Goal: Navigation & Orientation: Find specific page/section

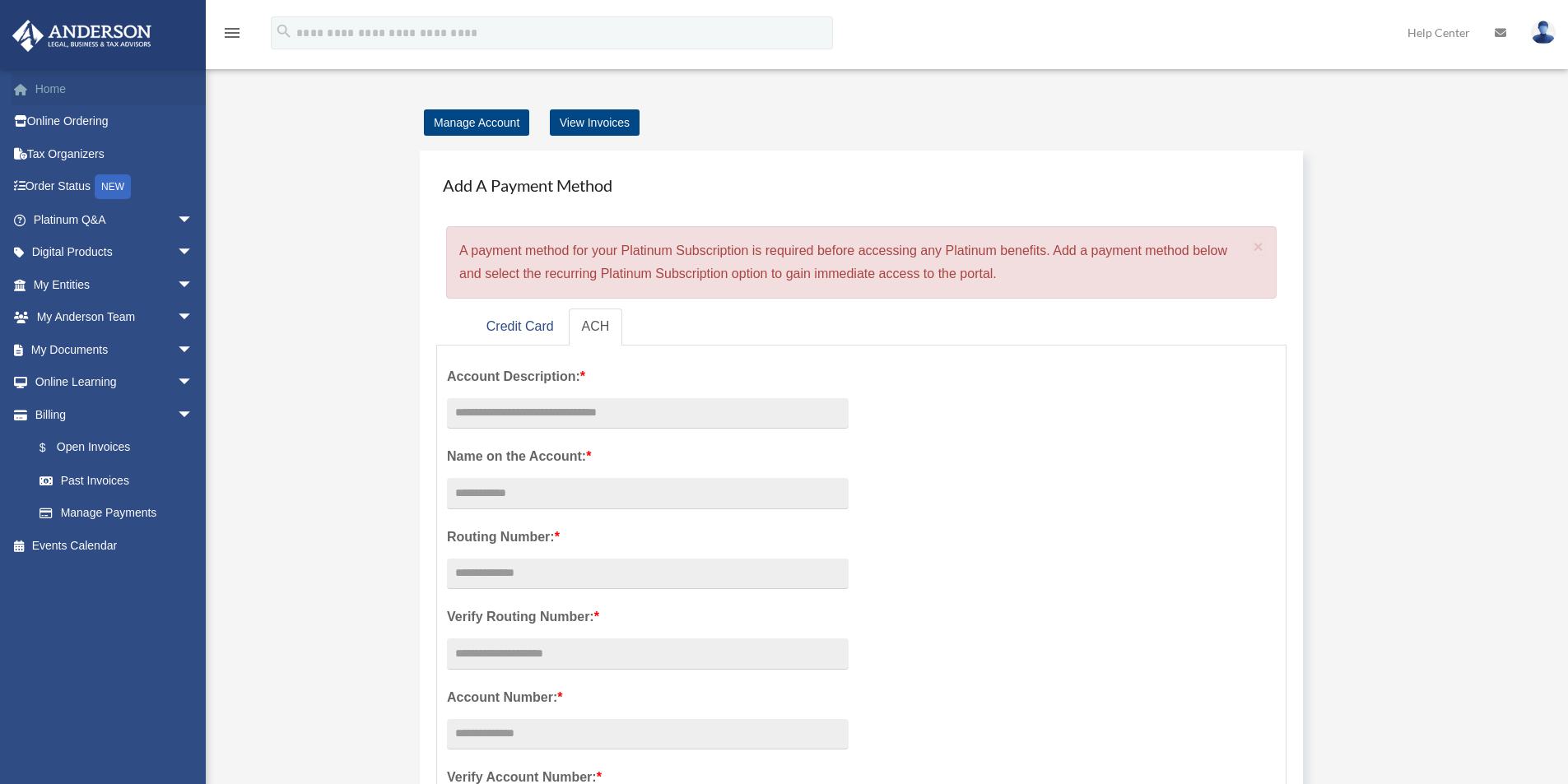
click at [54, 92] on link "Home" at bounding box center [114, 88] width 207 height 32
click at [471, 114] on link "Manage Account" at bounding box center [476, 122] width 105 height 26
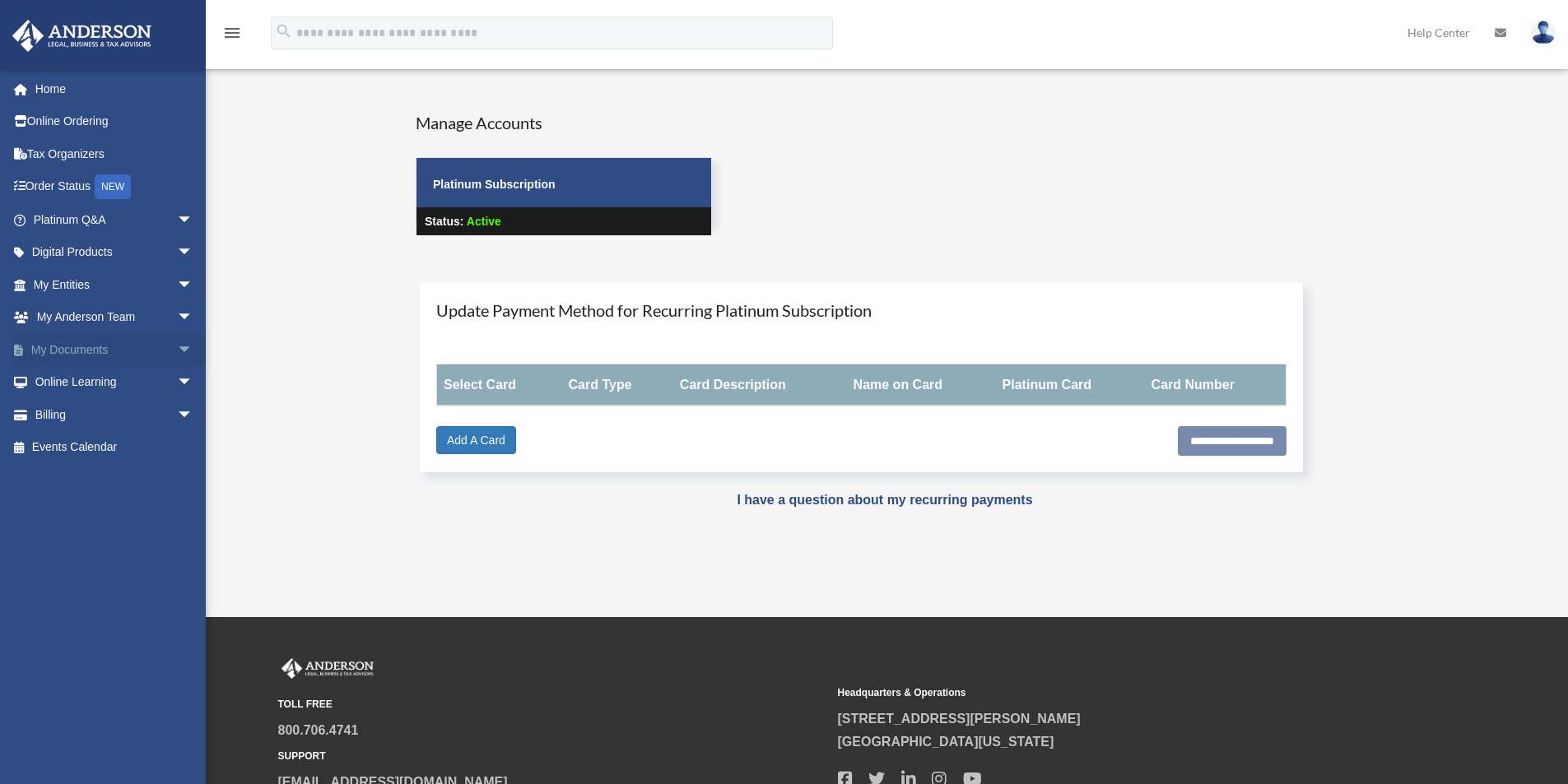
click at [68, 342] on link "My Documents arrow_drop_down" at bounding box center [114, 349] width 207 height 32
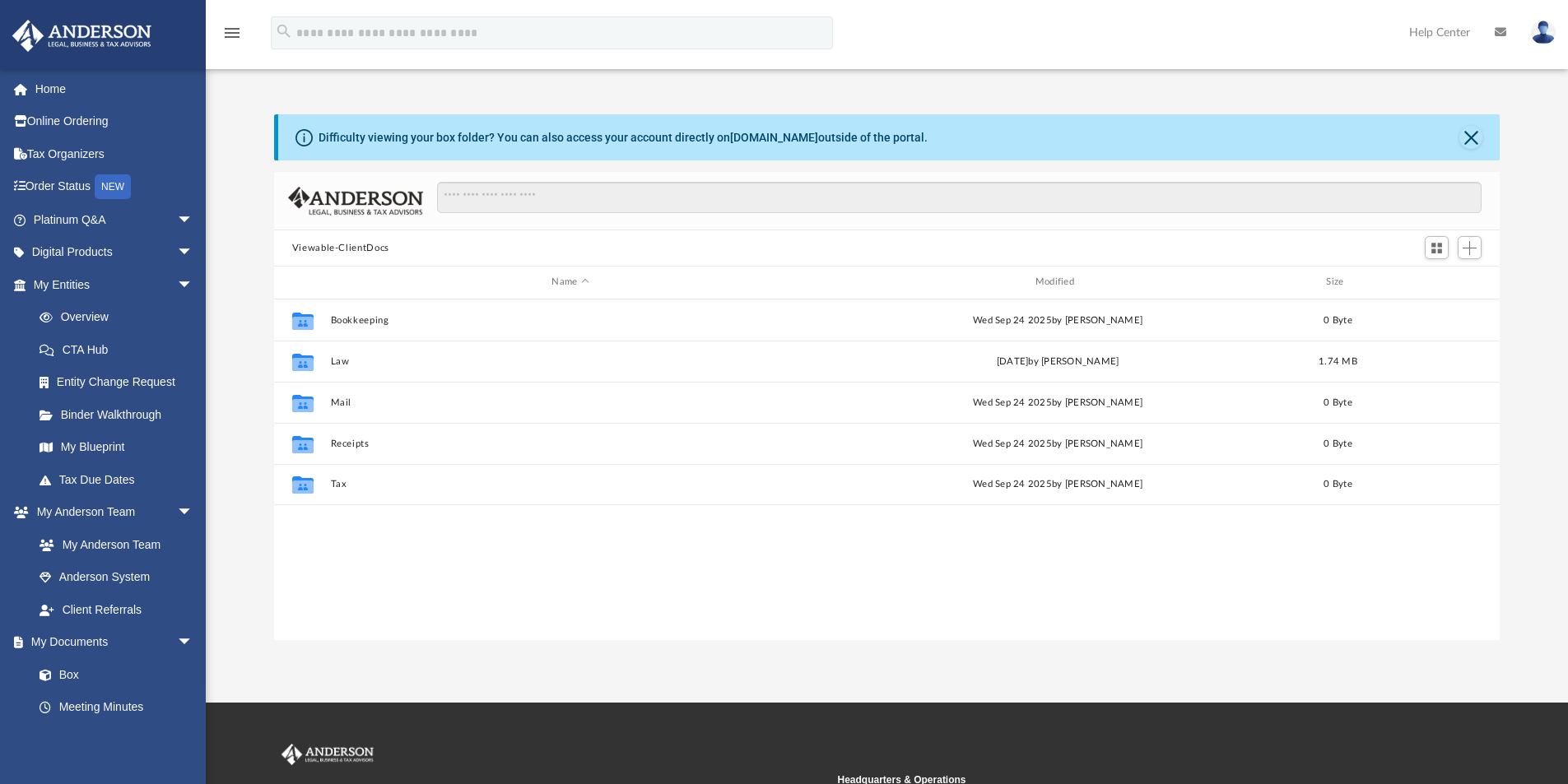
scroll to position [362, 1213]
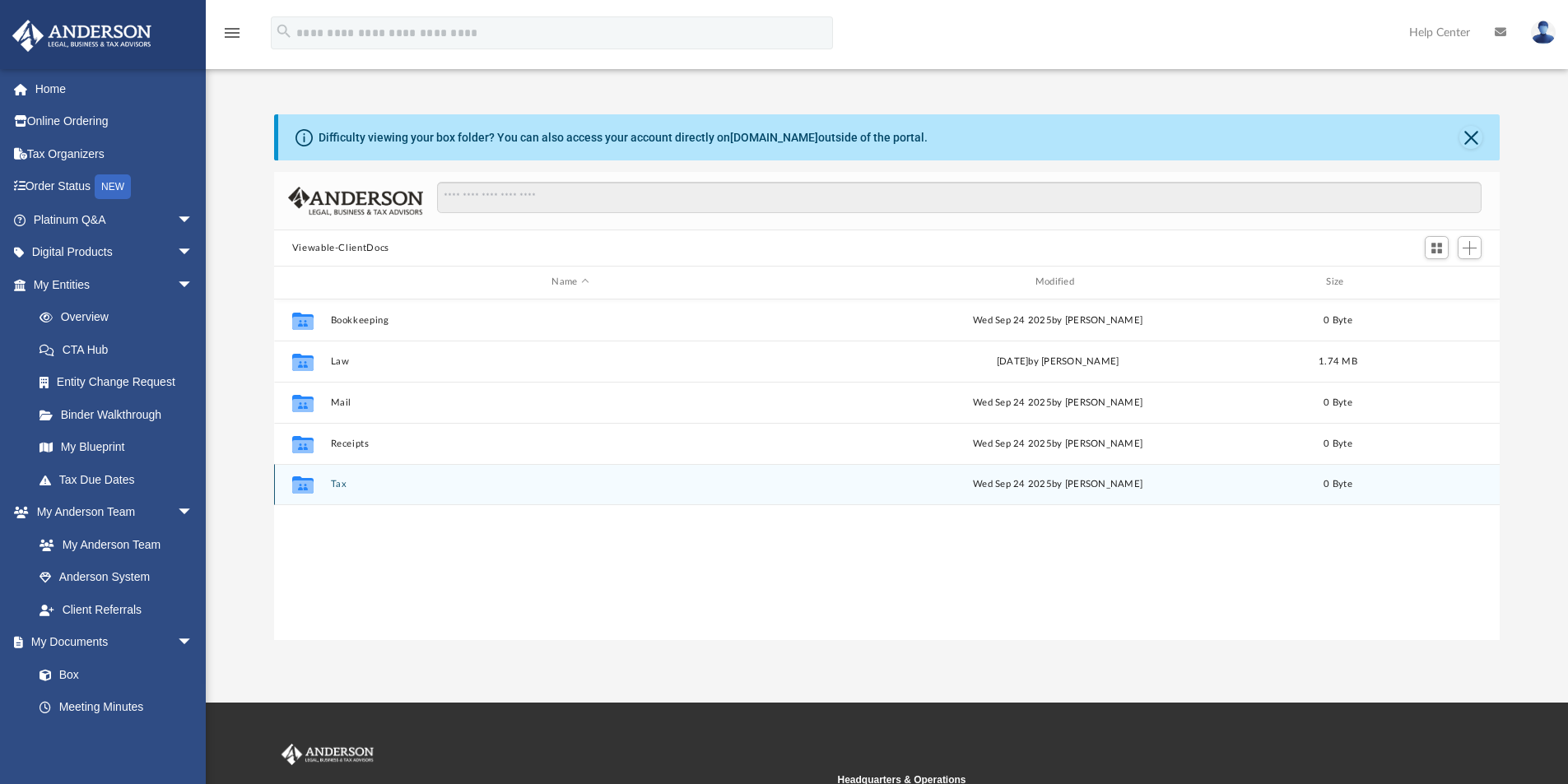
click at [332, 482] on button "Tax" at bounding box center [569, 484] width 480 height 11
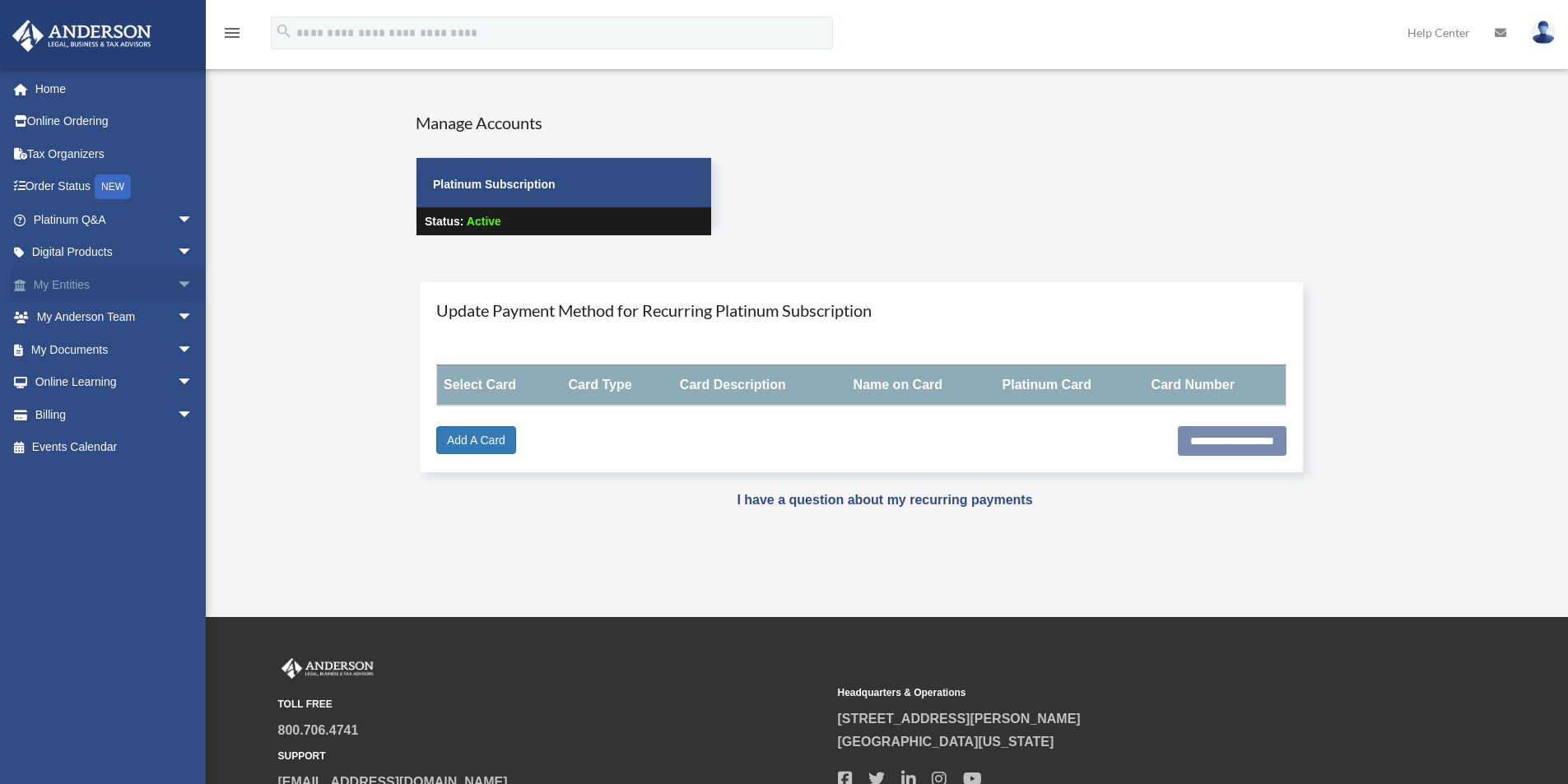
click at [78, 284] on link "My Entities arrow_drop_down" at bounding box center [114, 284] width 207 height 32
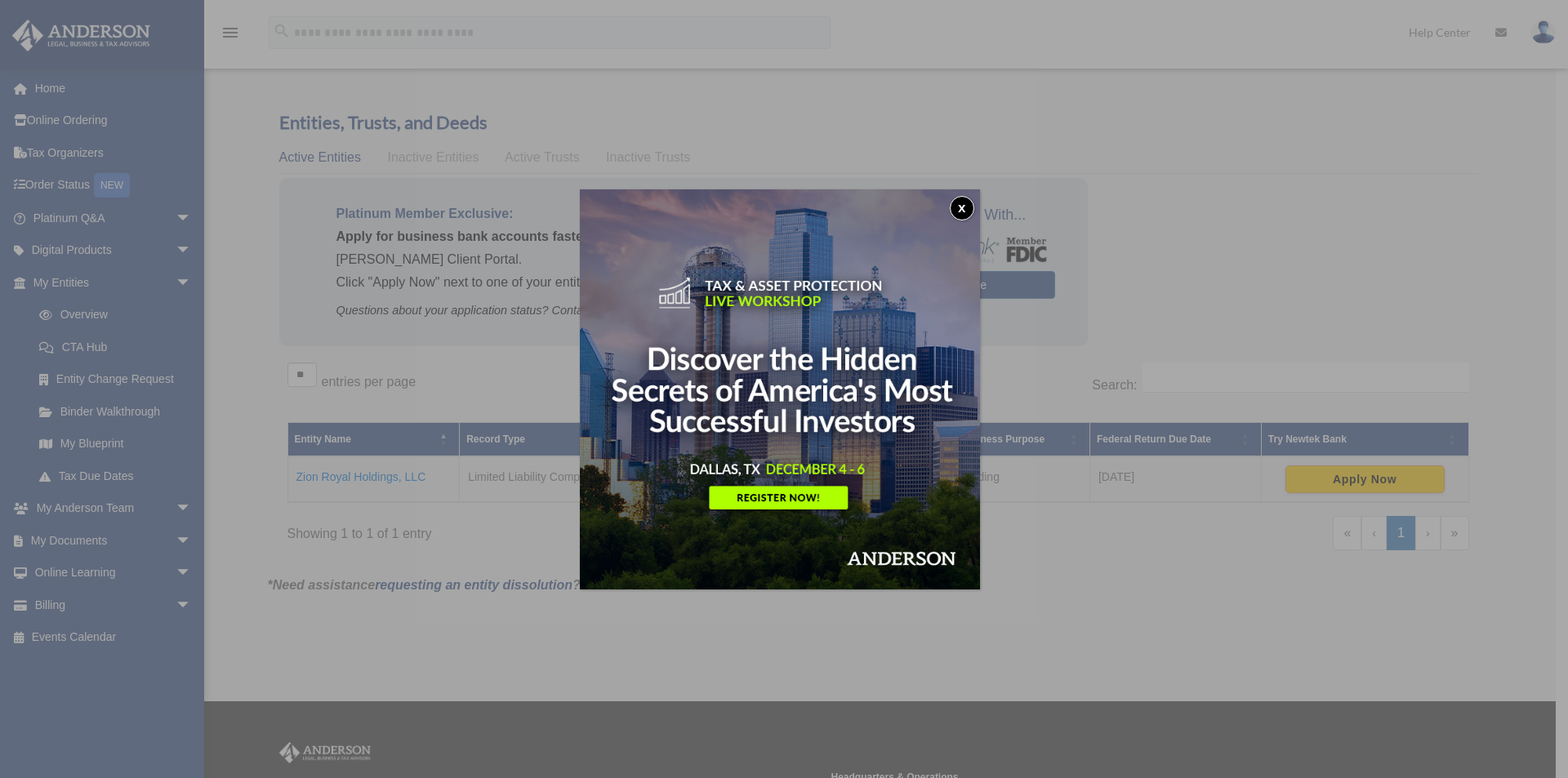
click at [965, 209] on button "x" at bounding box center [962, 208] width 25 height 25
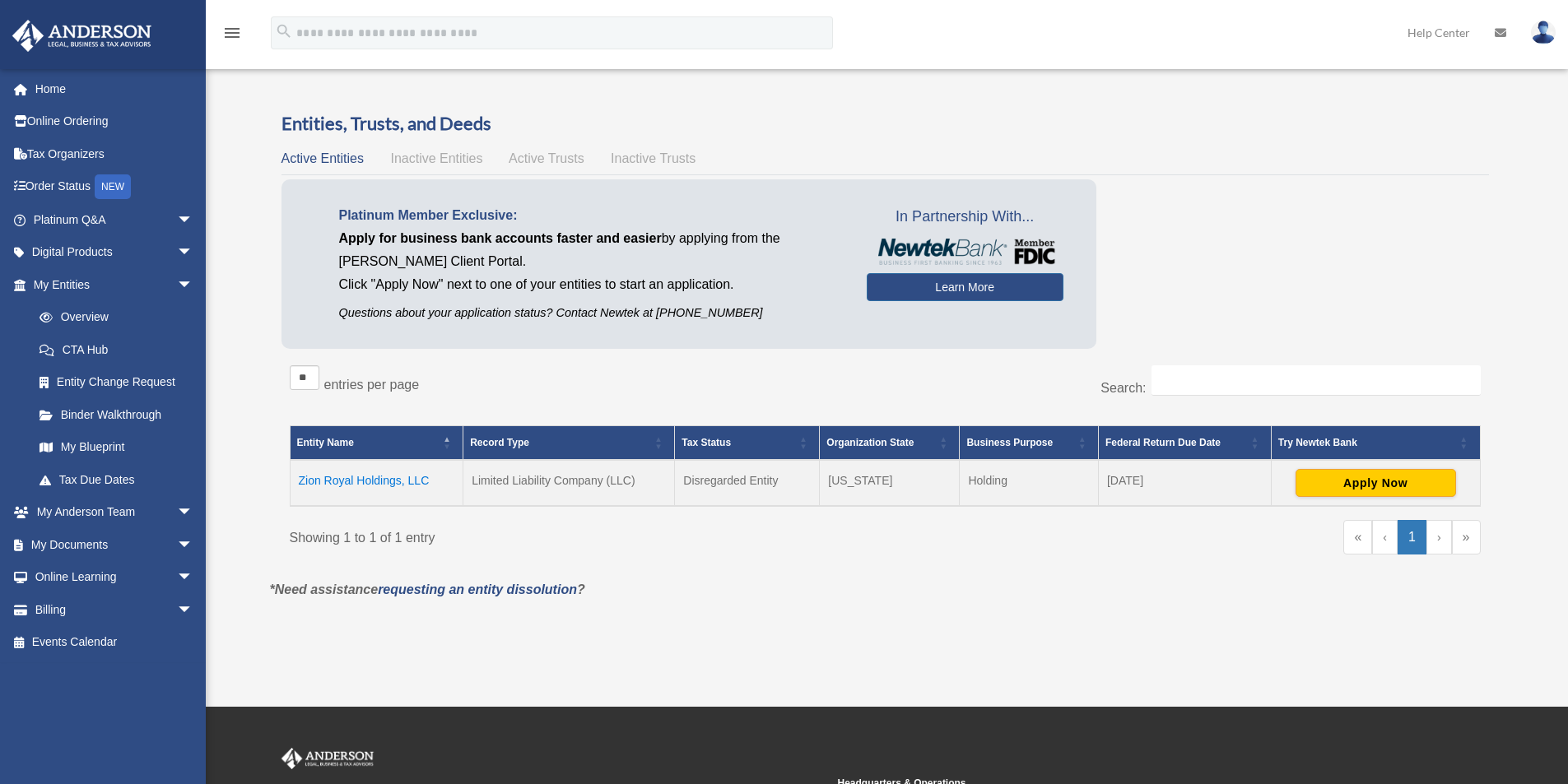
click at [384, 480] on td "Zion Royal Holdings, LLC" at bounding box center [376, 483] width 174 height 46
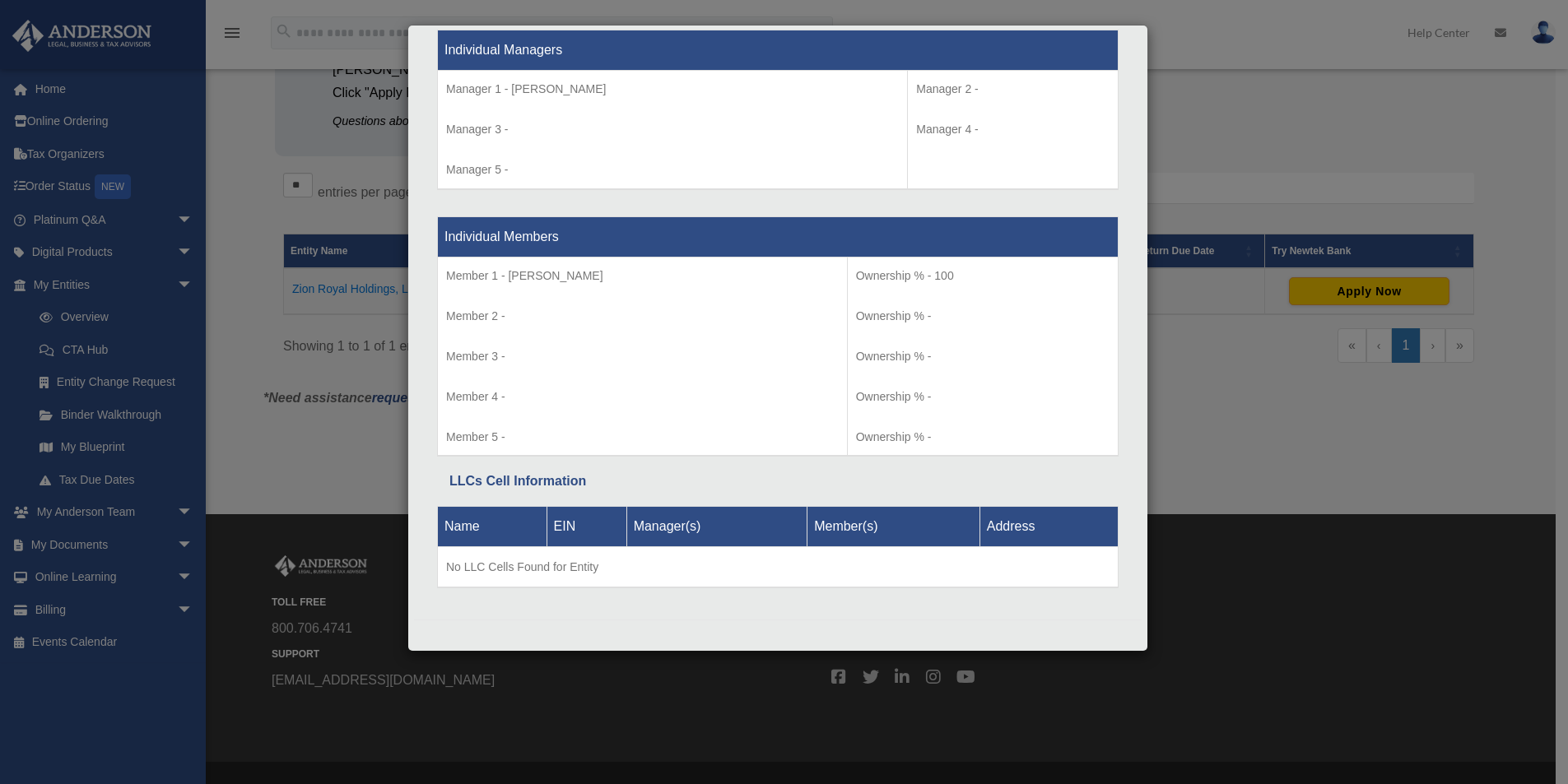
scroll to position [230, 0]
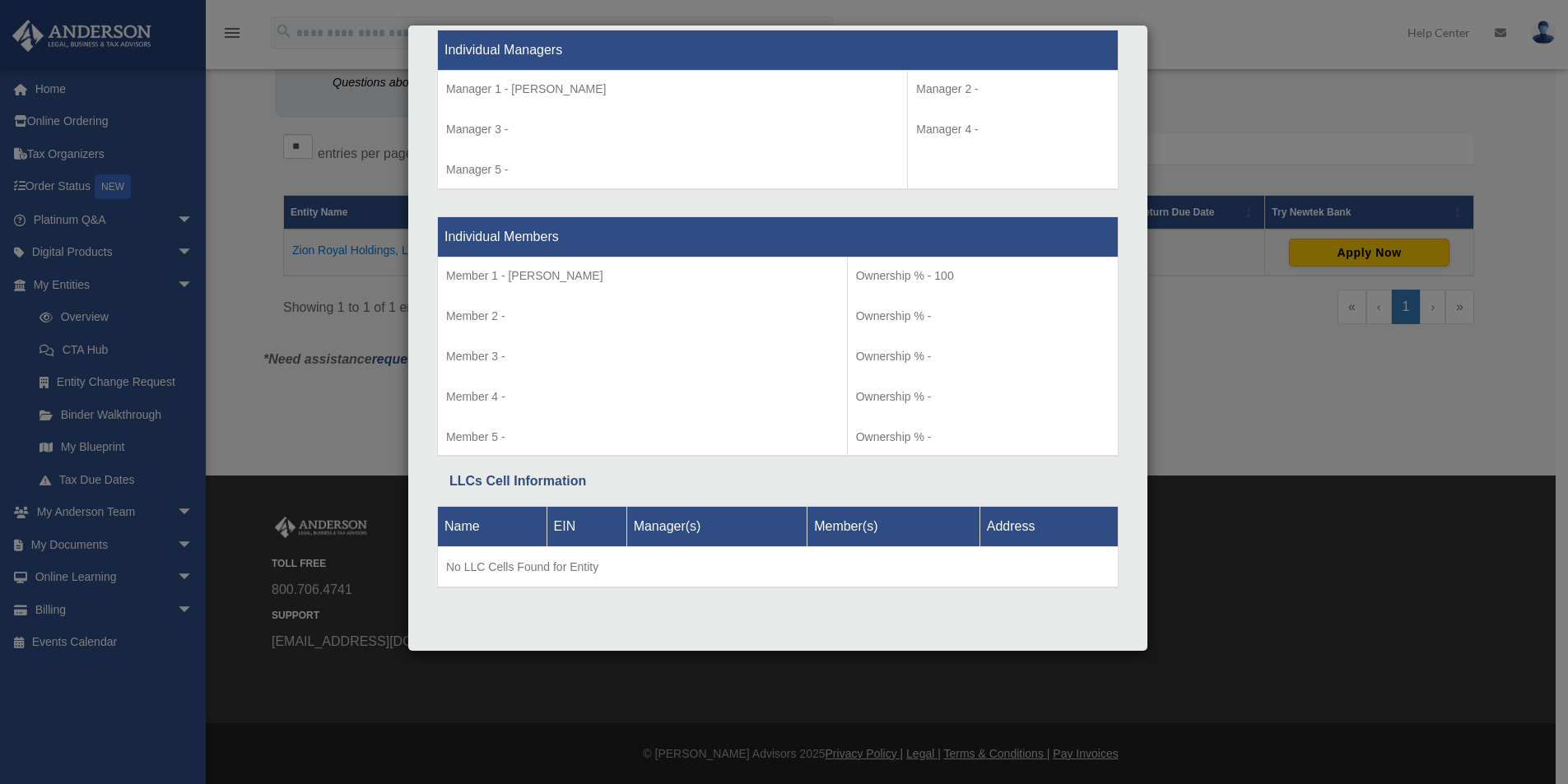
click at [245, 105] on div "Details × Articles Sent Organizational Date" at bounding box center [784, 392] width 1568 height 784
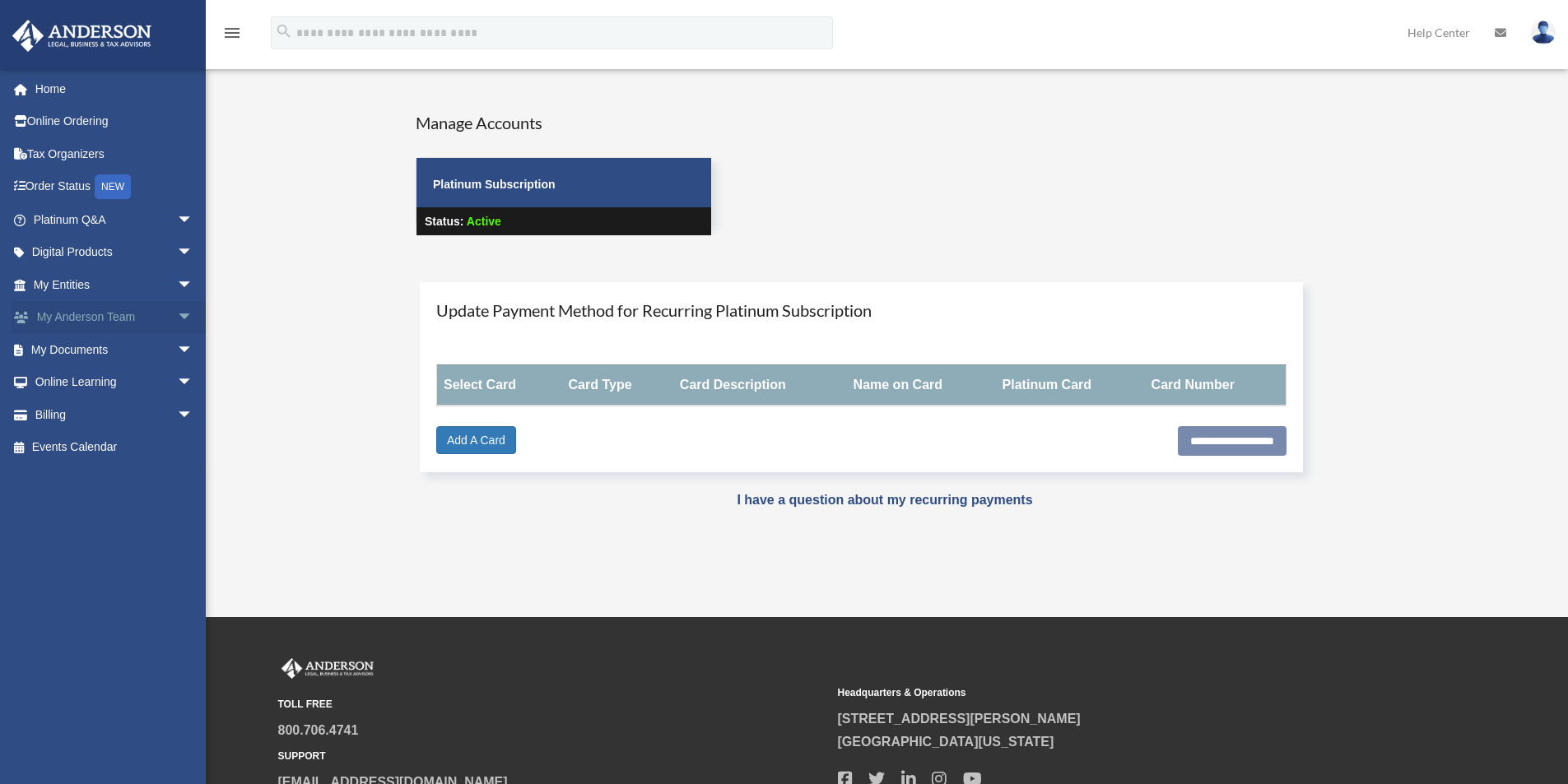
click at [72, 310] on link "My Anderson Team arrow_drop_down" at bounding box center [114, 316] width 207 height 32
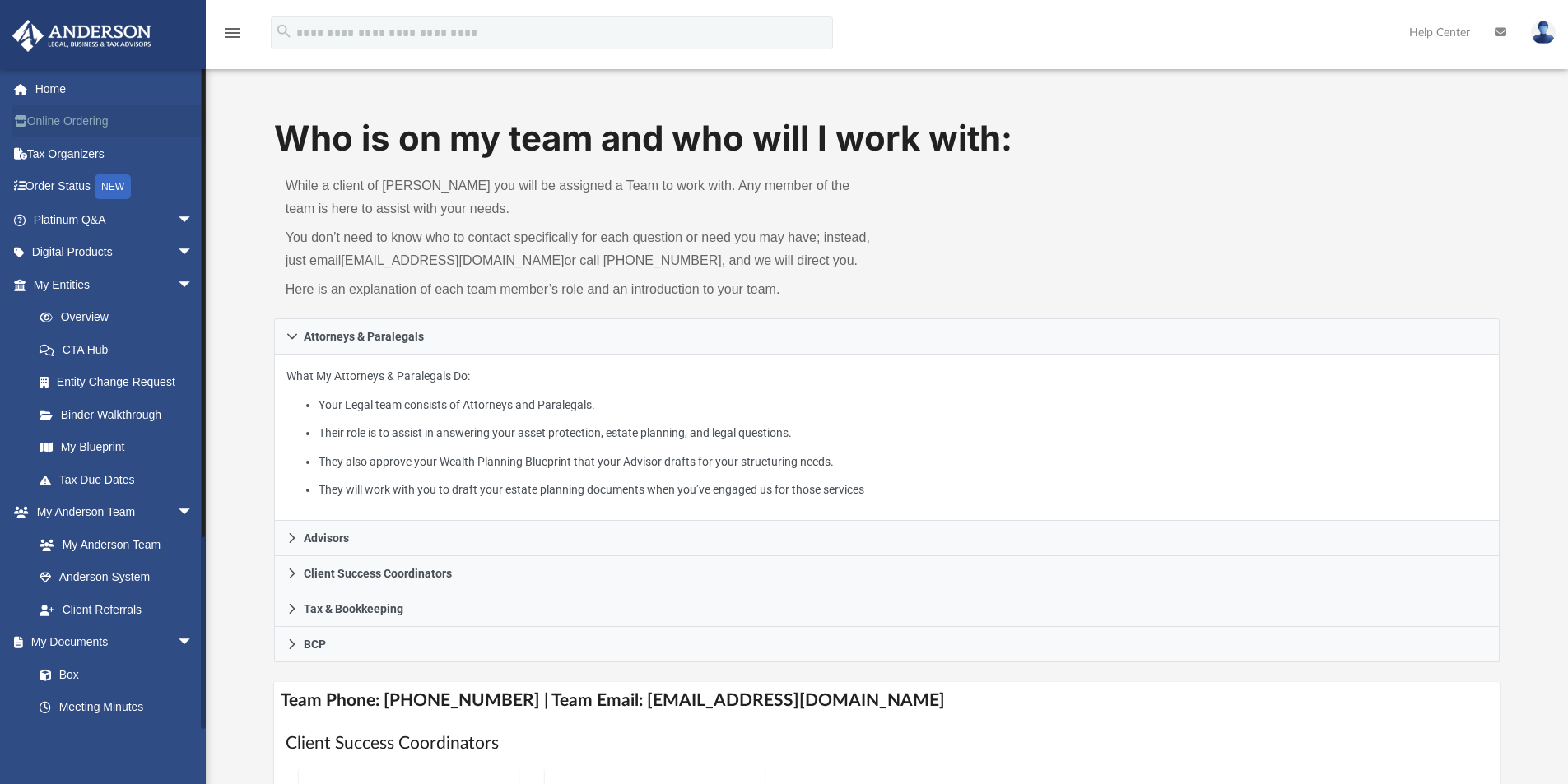
click at [39, 120] on link "Online Ordering" at bounding box center [114, 121] width 207 height 32
click at [52, 86] on link "Home" at bounding box center [114, 88] width 207 height 32
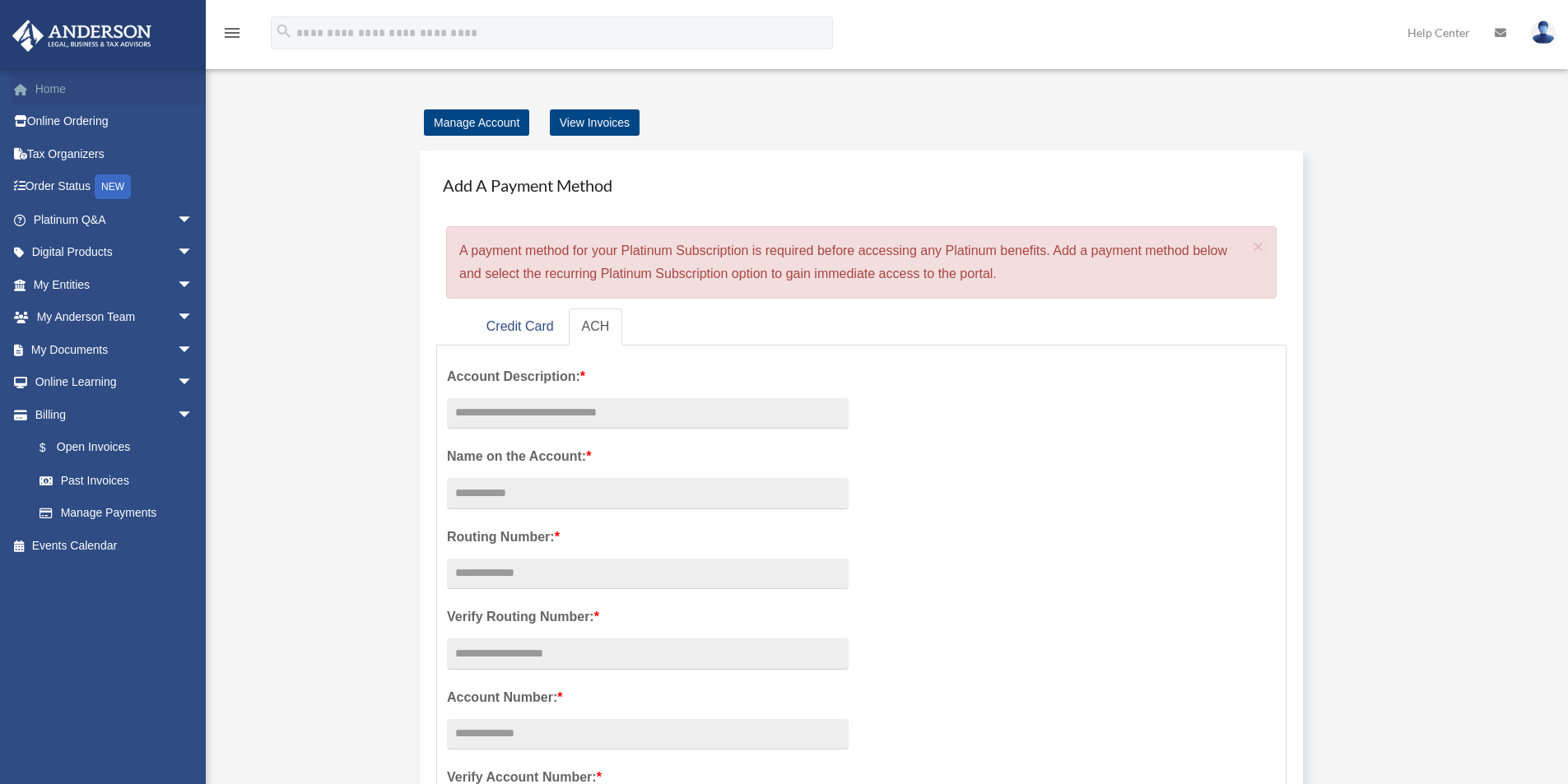
click at [52, 90] on link "Home" at bounding box center [114, 88] width 207 height 32
